Goal: Task Accomplishment & Management: Manage account settings

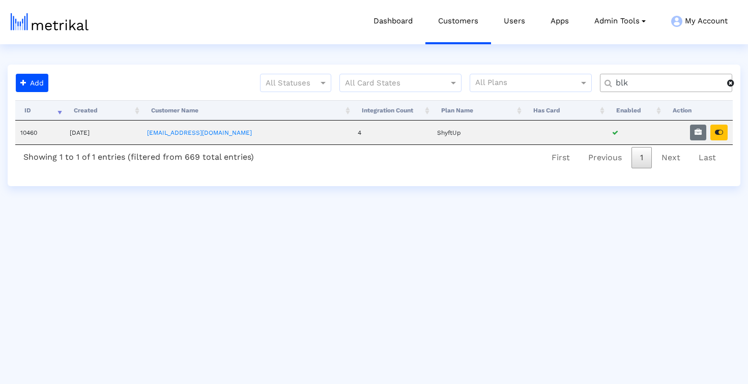
click at [636, 78] on input "blk" at bounding box center [667, 83] width 119 height 11
type input "nurx"
click at [692, 133] on button "button" at bounding box center [698, 133] width 16 height 16
select select "1: 1"
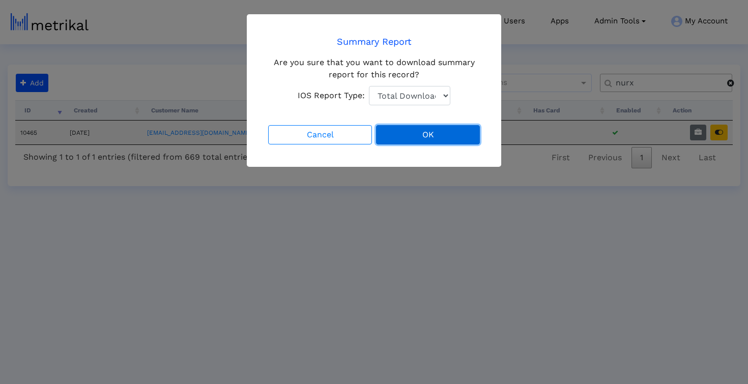
click at [413, 134] on button "OK" at bounding box center [428, 134] width 104 height 19
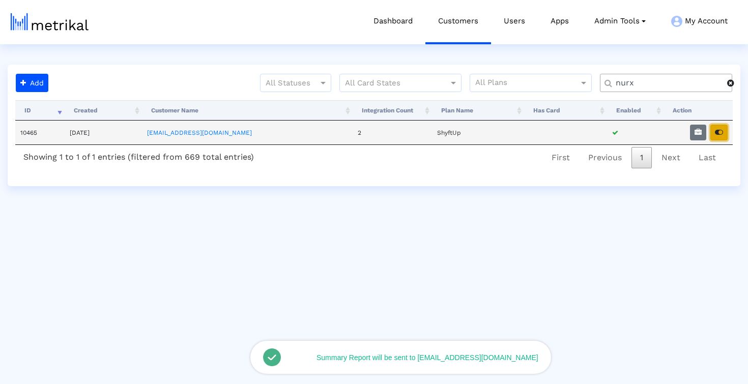
click at [716, 133] on icon "button" at bounding box center [719, 132] width 8 height 7
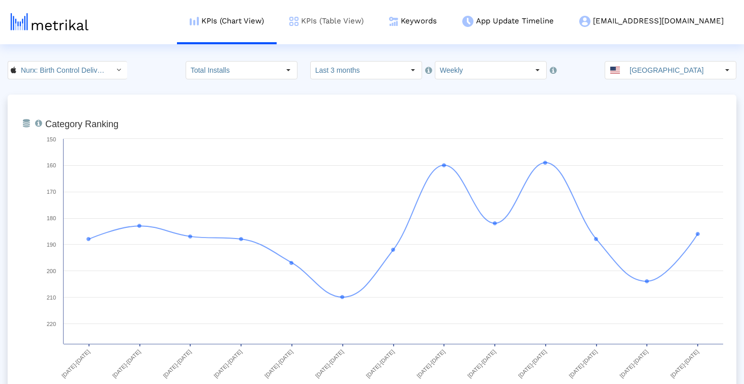
click at [368, 26] on link "KPIs (Table View)" at bounding box center [327, 21] width 100 height 42
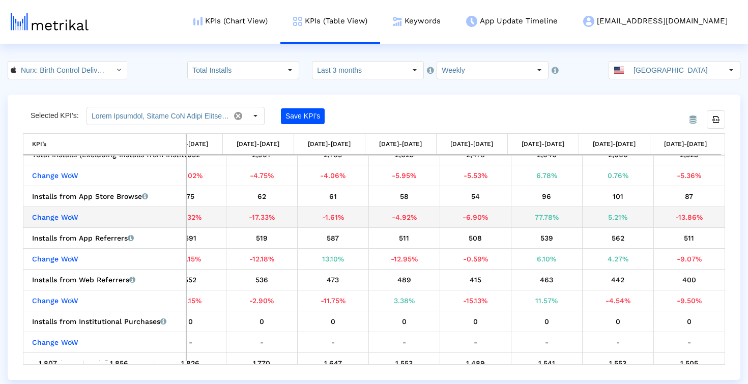
scroll to position [56, 0]
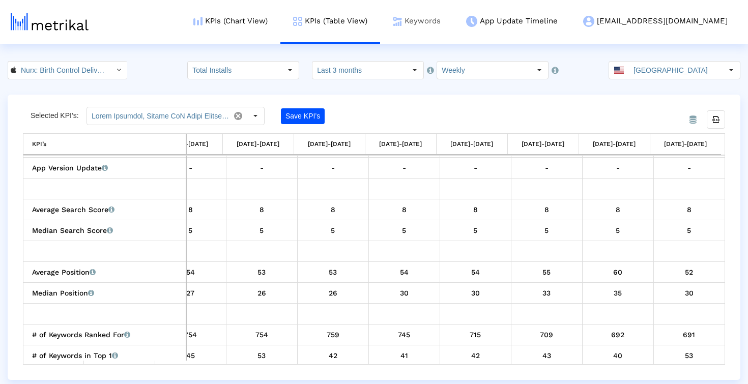
click at [453, 30] on link "Keywords" at bounding box center [416, 21] width 73 height 42
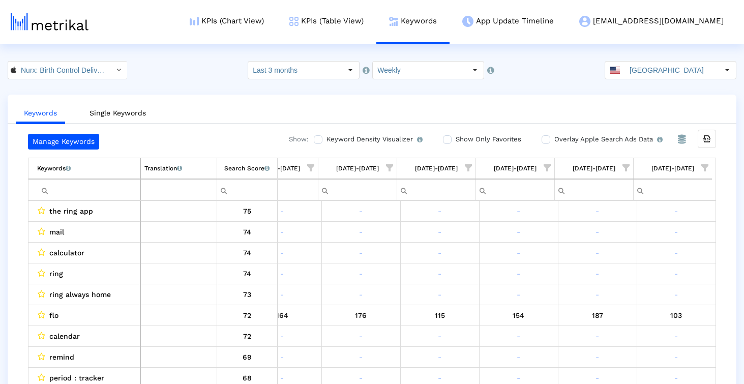
click at [504, 137] on label "Show Only Favorites" at bounding box center [487, 139] width 68 height 11
click at [450, 137] on input "Show Only Favorites" at bounding box center [446, 139] width 7 height 7
